Goal: Task Accomplishment & Management: Complete application form

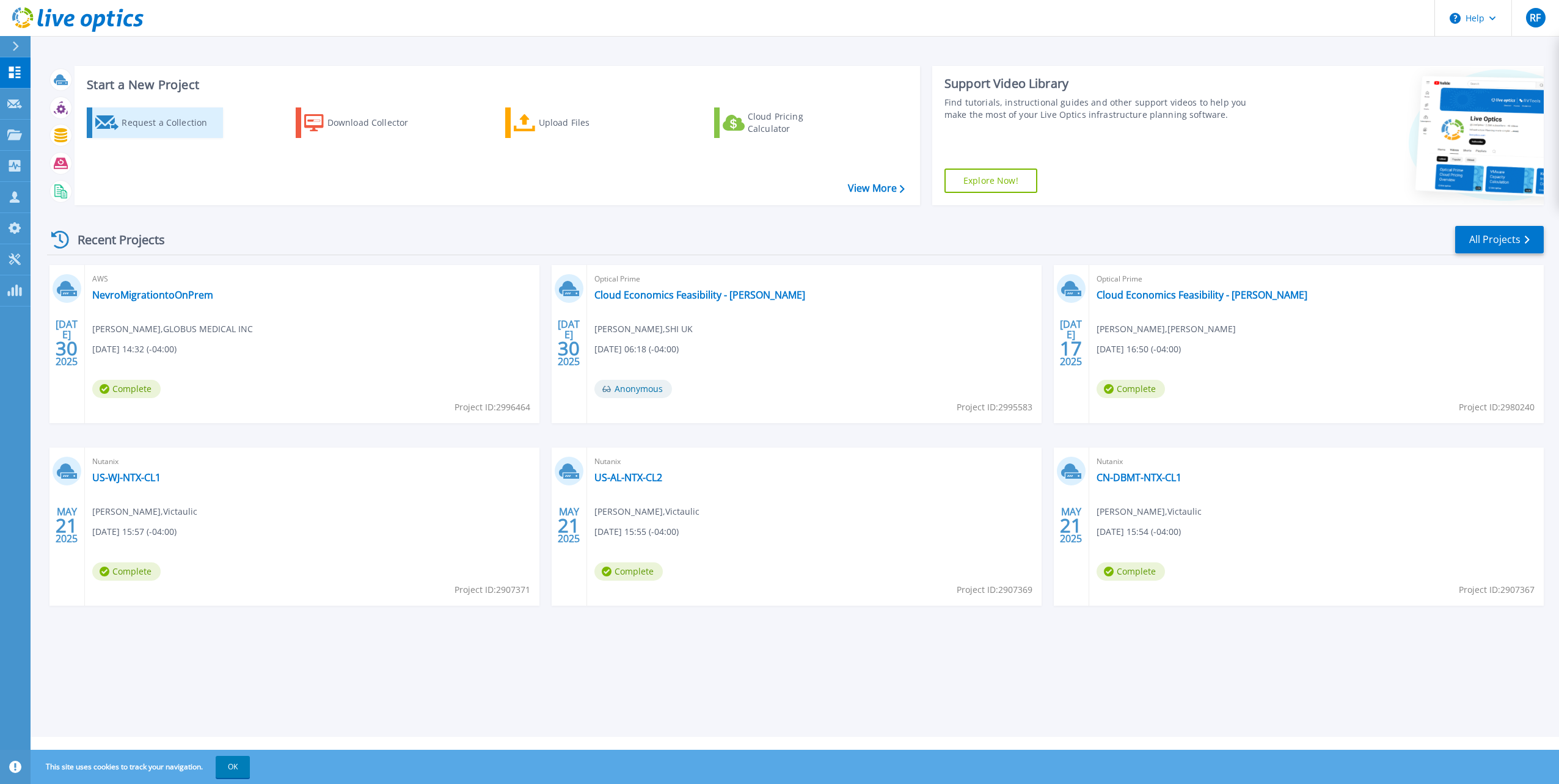
click at [125, 125] on div "Request a Collection" at bounding box center [170, 123] width 98 height 24
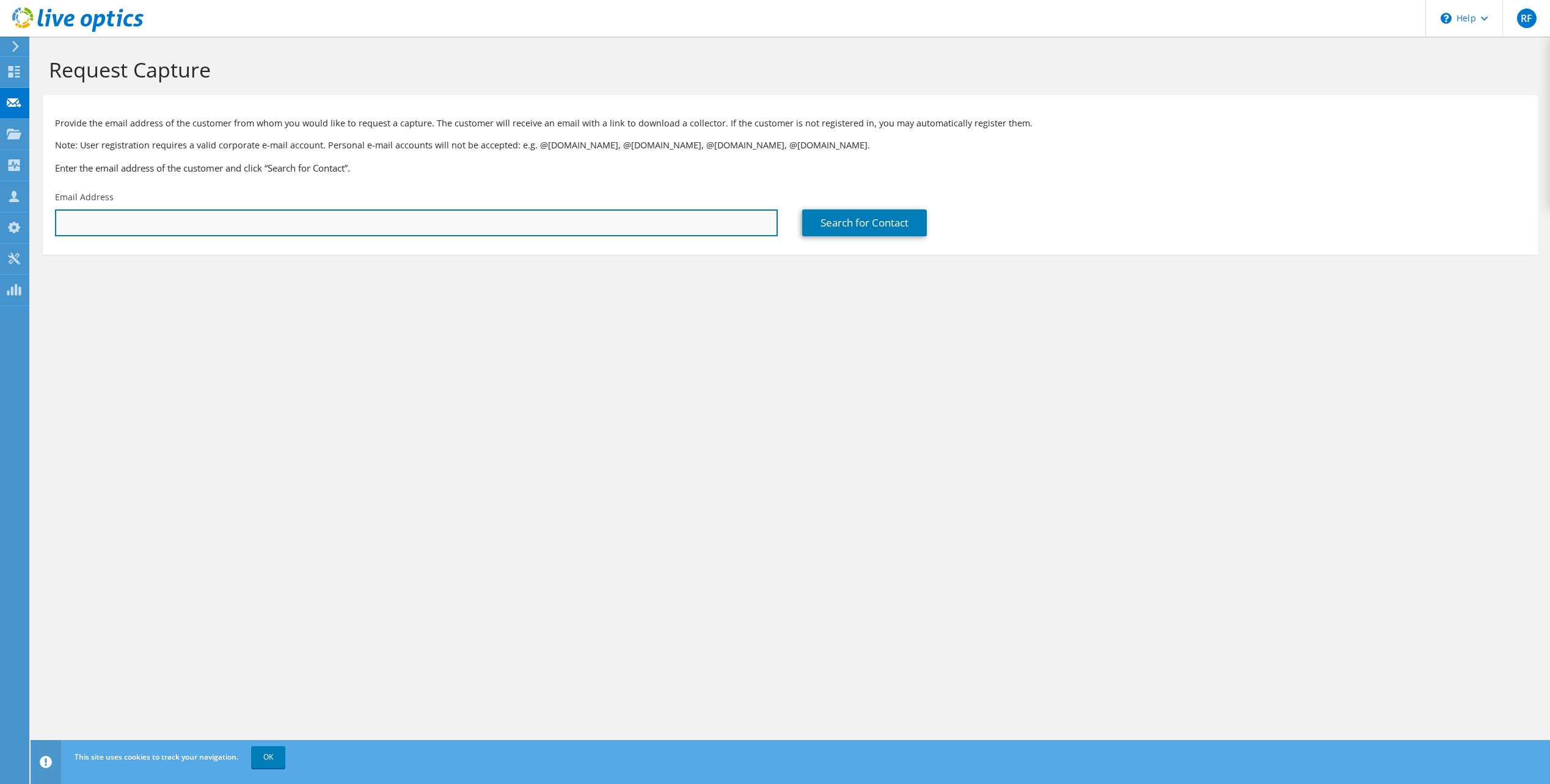
click at [393, 217] on input "text" at bounding box center [416, 223] width 723 height 27
click at [469, 228] on input "text" at bounding box center [416, 223] width 723 height 27
paste input "[EMAIL_ADDRESS][DOMAIN_NAME]"
type input "[EMAIL_ADDRESS][DOMAIN_NAME]"
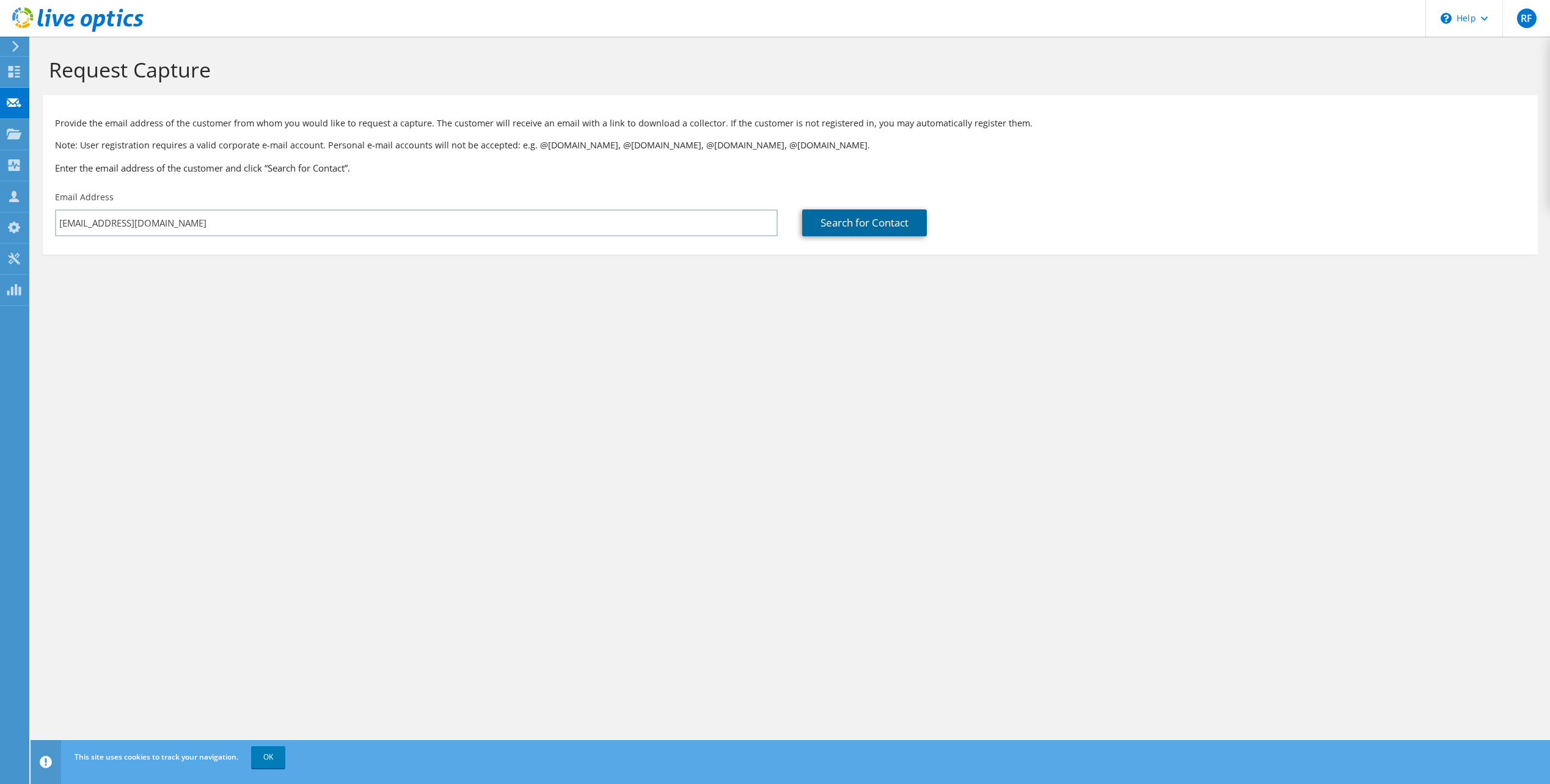
click at [846, 224] on link "Search for Contact" at bounding box center [864, 223] width 125 height 27
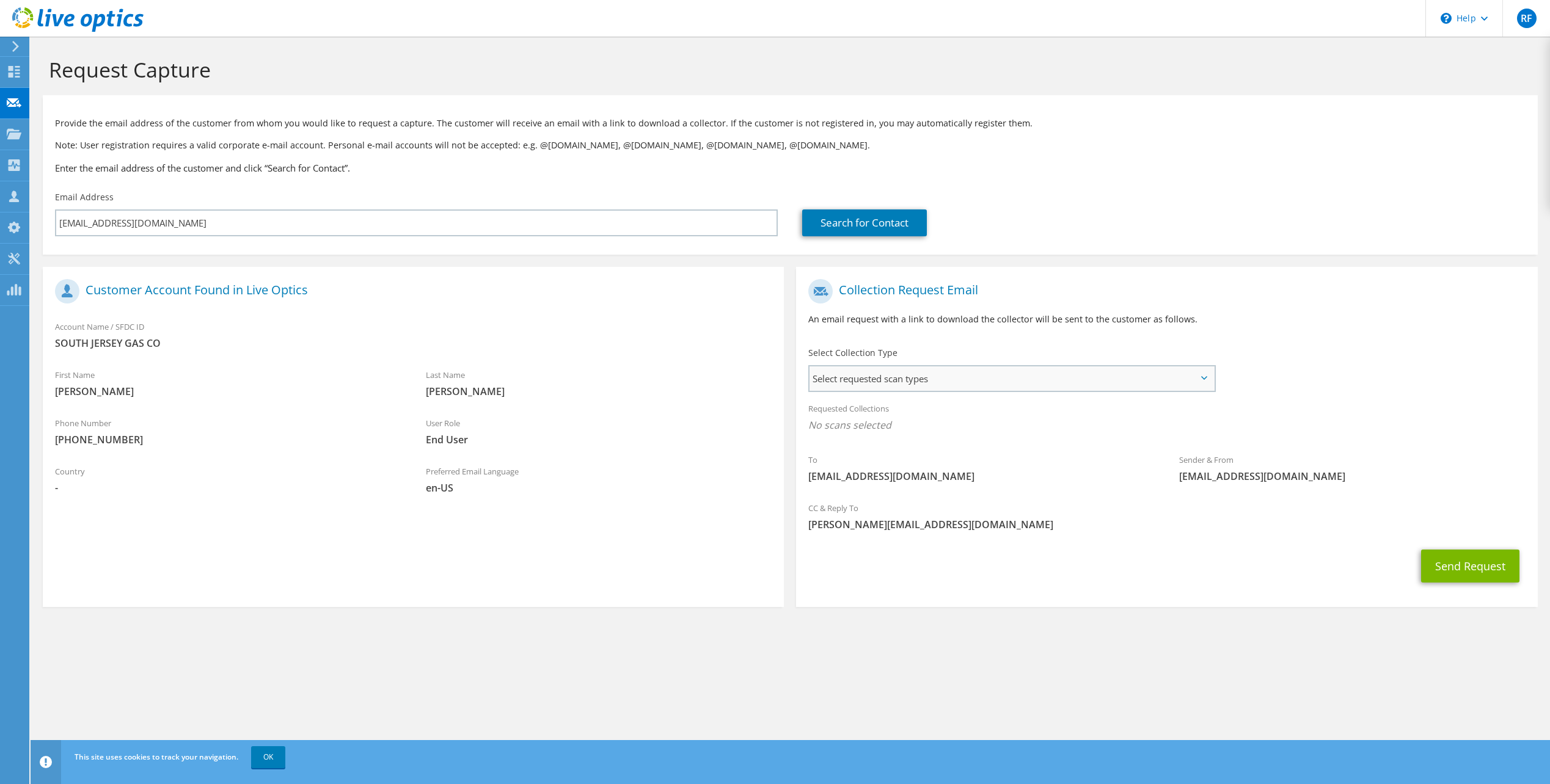
click at [1079, 384] on span "Select requested scan types" at bounding box center [1011, 379] width 404 height 24
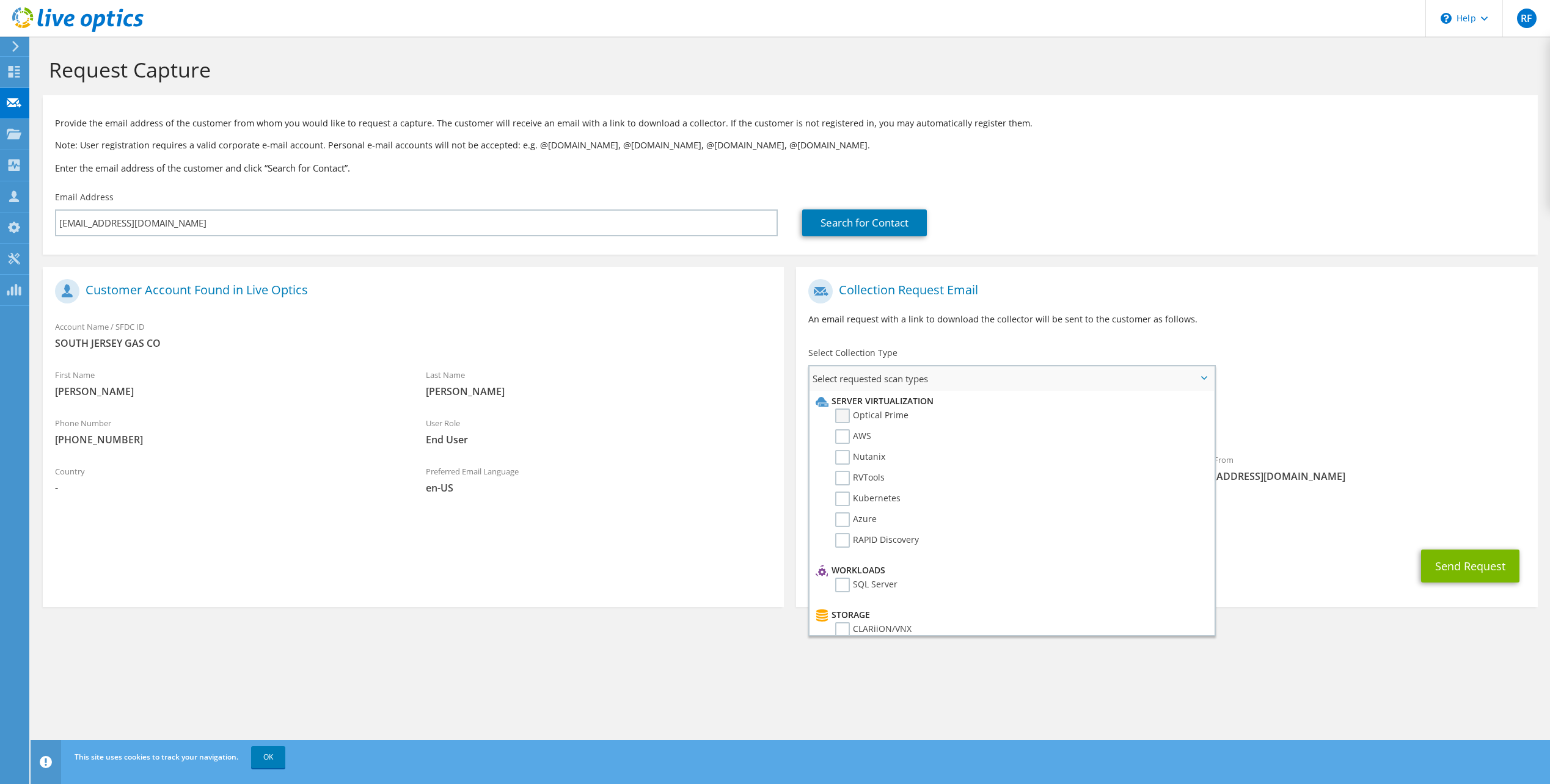
click at [846, 415] on label "Optical Prime" at bounding box center [871, 416] width 74 height 15
click at [0, 0] on input "Optical Prime" at bounding box center [0, 0] width 0 height 0
click at [1372, 398] on div "Requested Collections No scans selected Optical Prime" at bounding box center [1166, 420] width 741 height 49
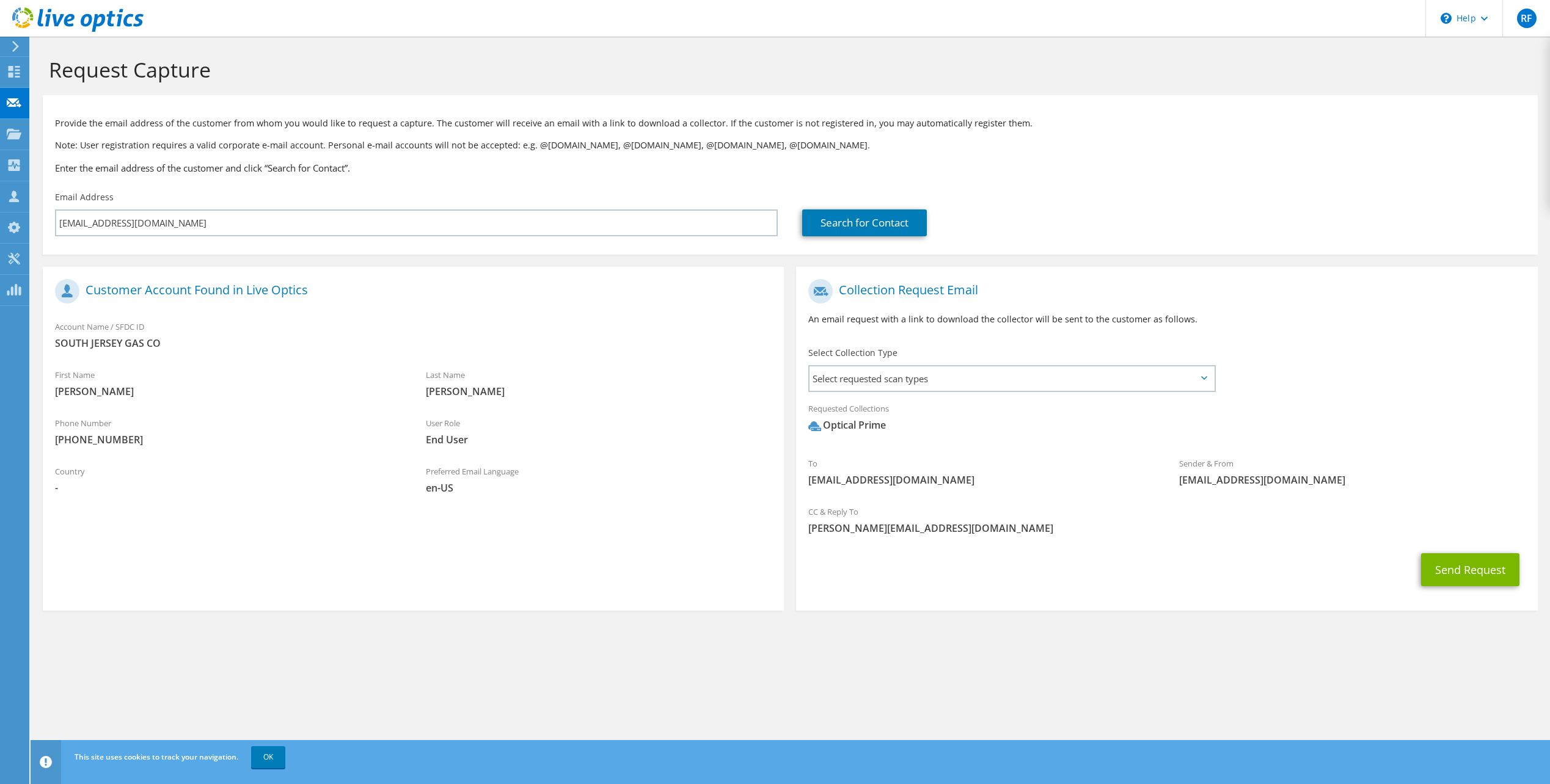
click at [1144, 597] on section "Collection Request Email An email request with a link to download the collector…" at bounding box center [1166, 439] width 741 height 344
click at [1476, 573] on button "Send Request" at bounding box center [1470, 570] width 99 height 33
